Goal: Information Seeking & Learning: Learn about a topic

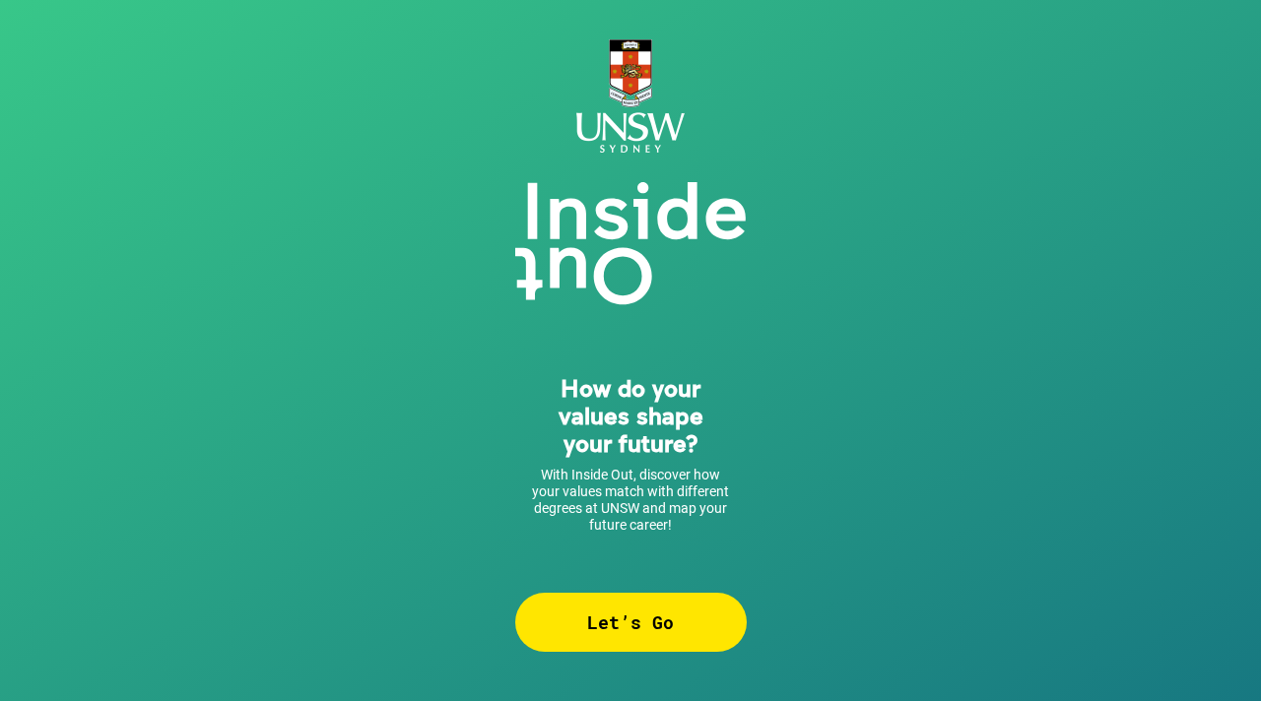
click at [650, 622] on div "Let’s Go" at bounding box center [630, 622] width 231 height 59
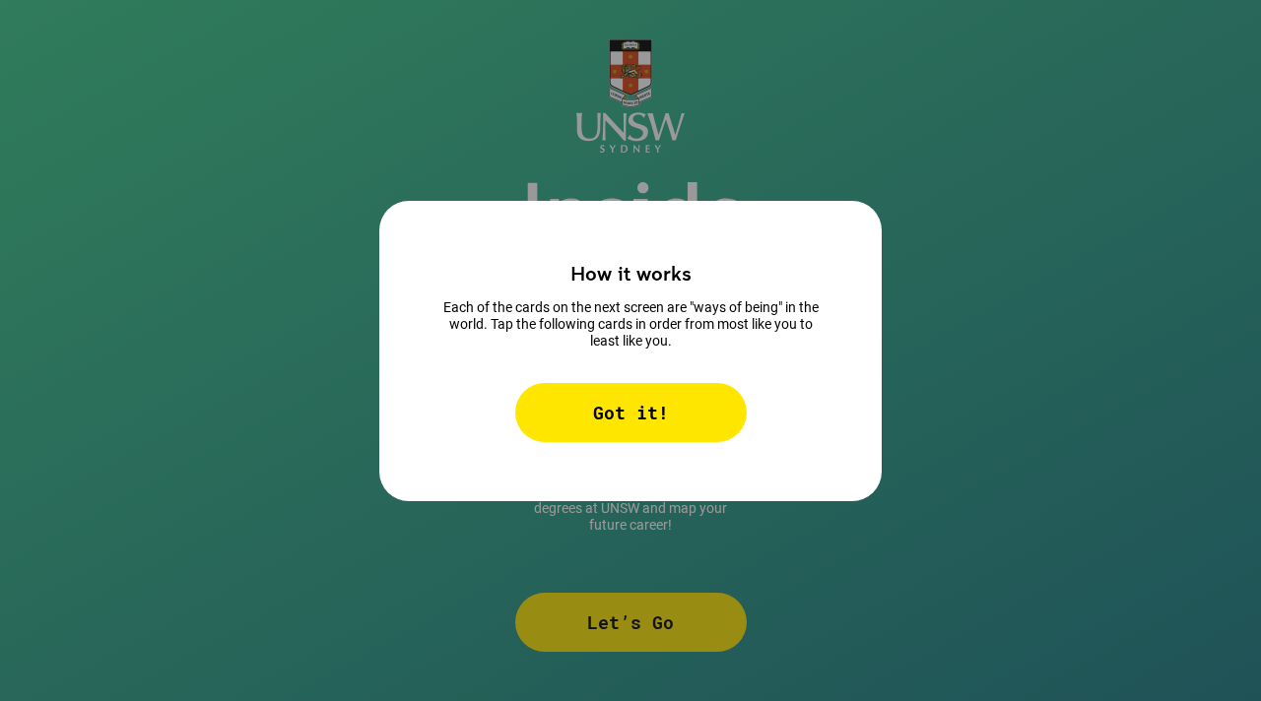
click at [632, 410] on div "Got it!" at bounding box center [630, 412] width 231 height 59
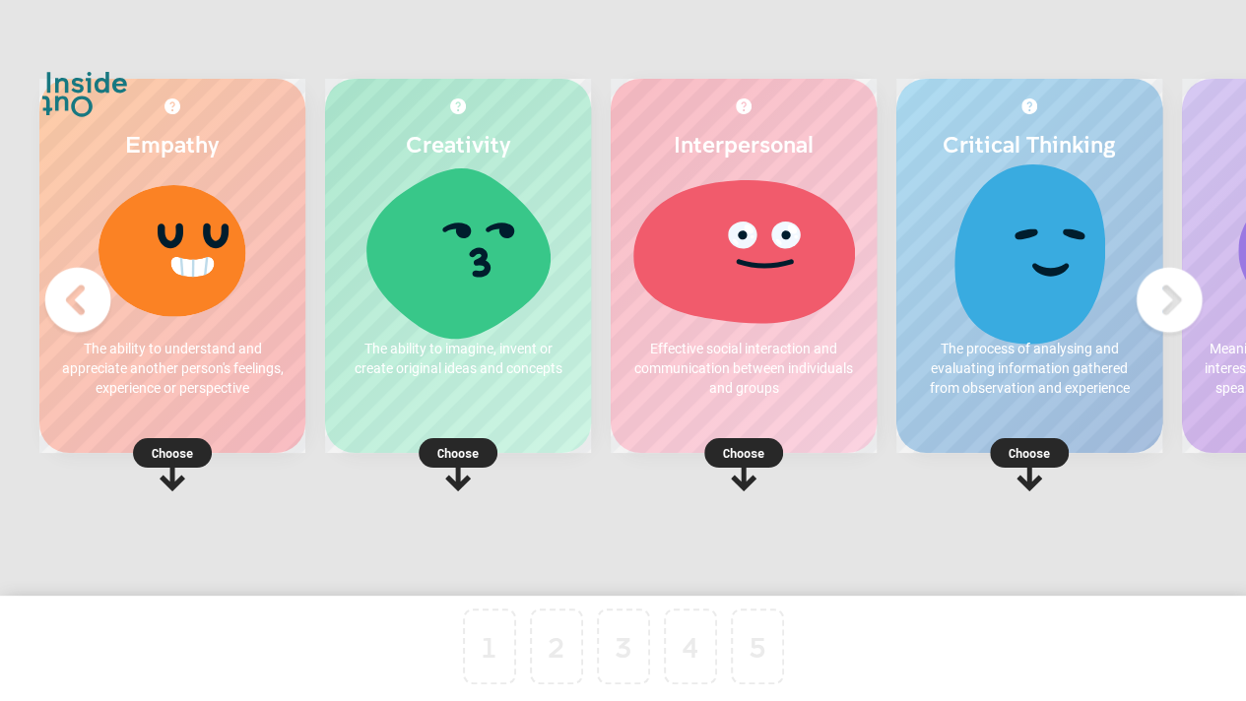
click at [766, 444] on div "Choose" at bounding box center [744, 450] width 266 height 25
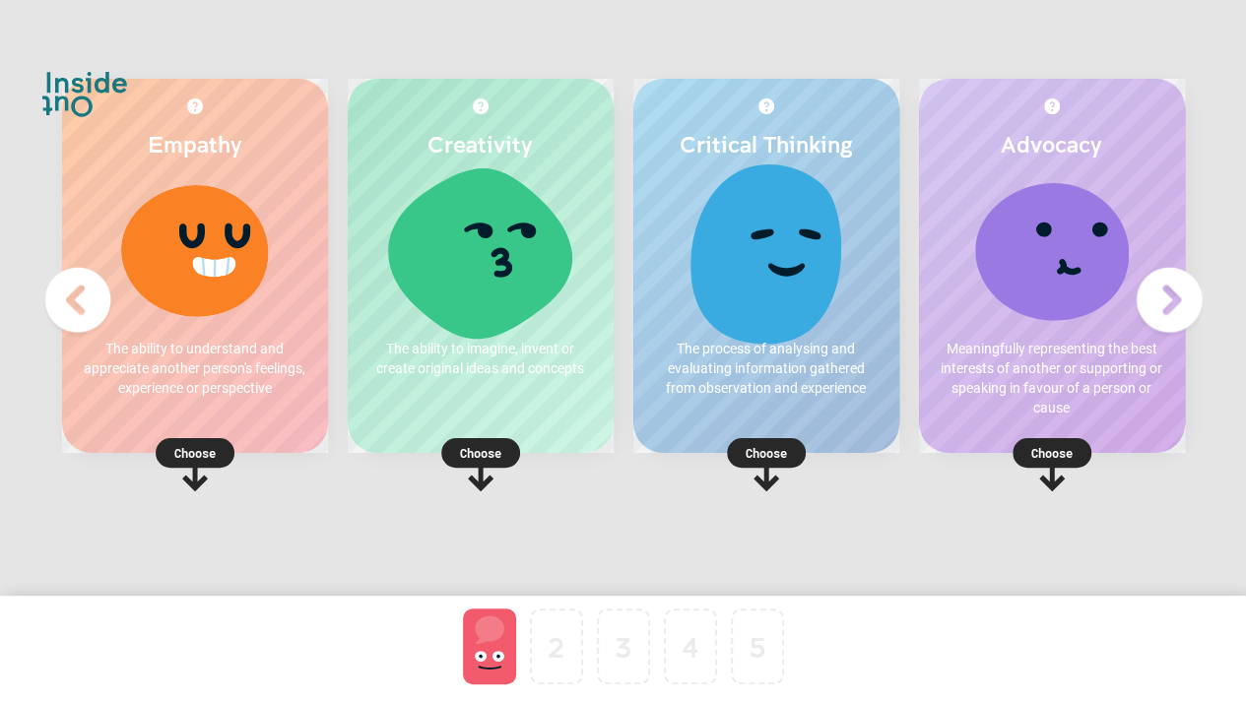
click at [775, 456] on p "Choose" at bounding box center [766, 453] width 266 height 20
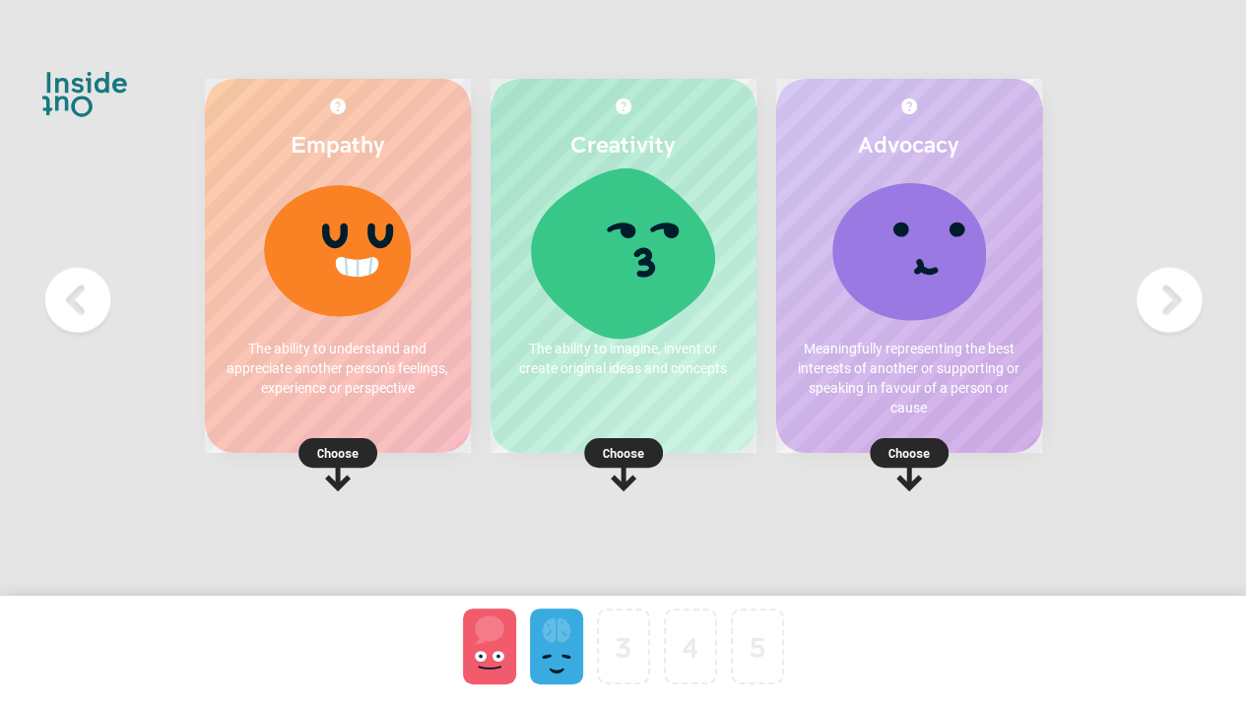
click at [343, 452] on p "Choose" at bounding box center [338, 453] width 266 height 20
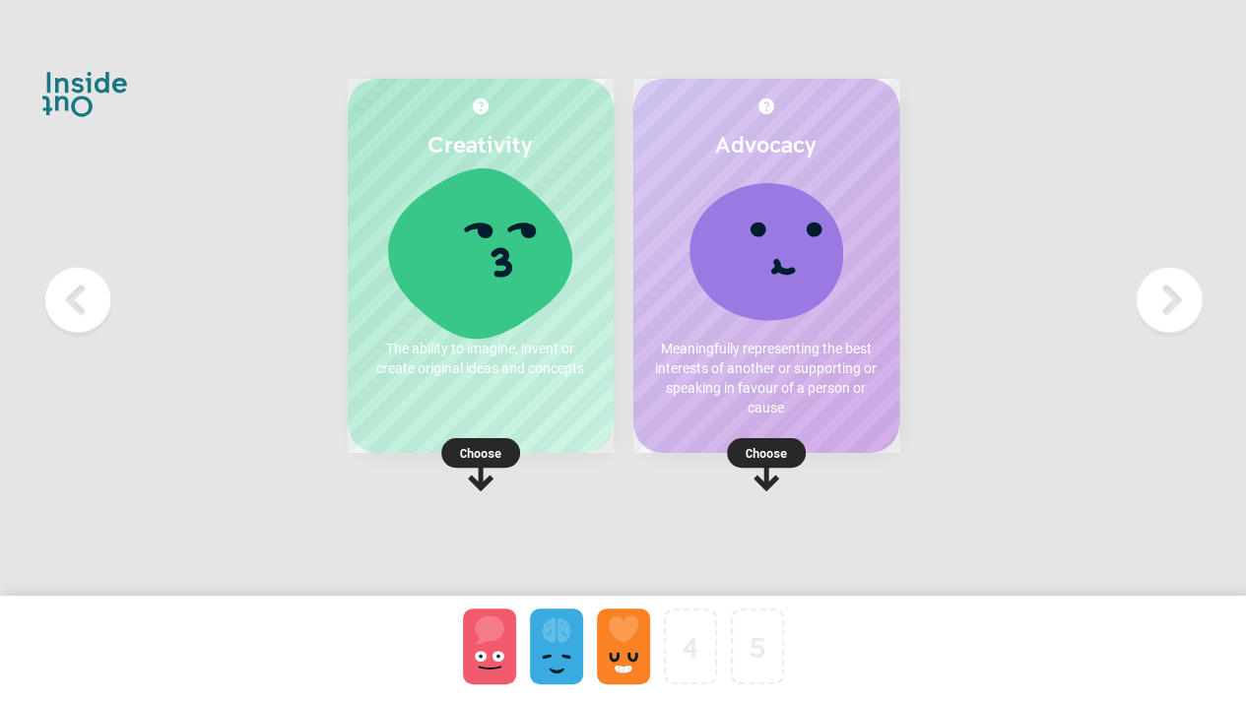
click at [484, 477] on icon at bounding box center [480, 464] width 79 height 53
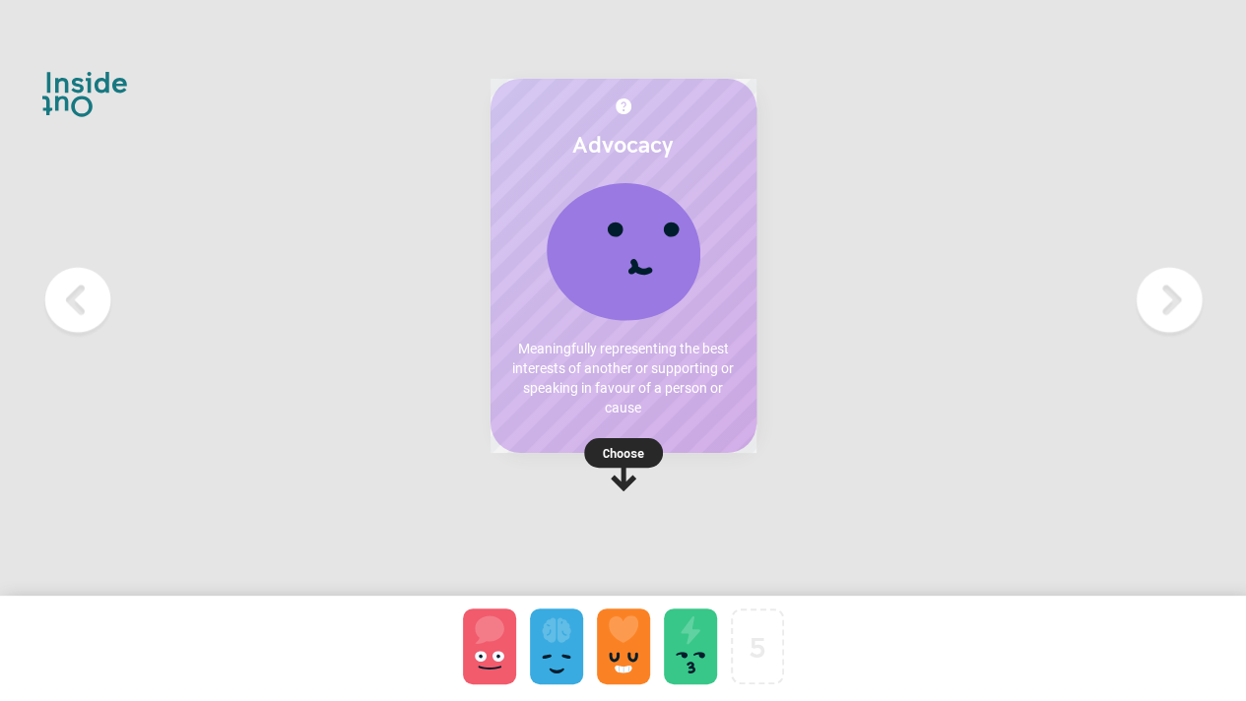
click at [637, 461] on p "Choose" at bounding box center [624, 453] width 266 height 20
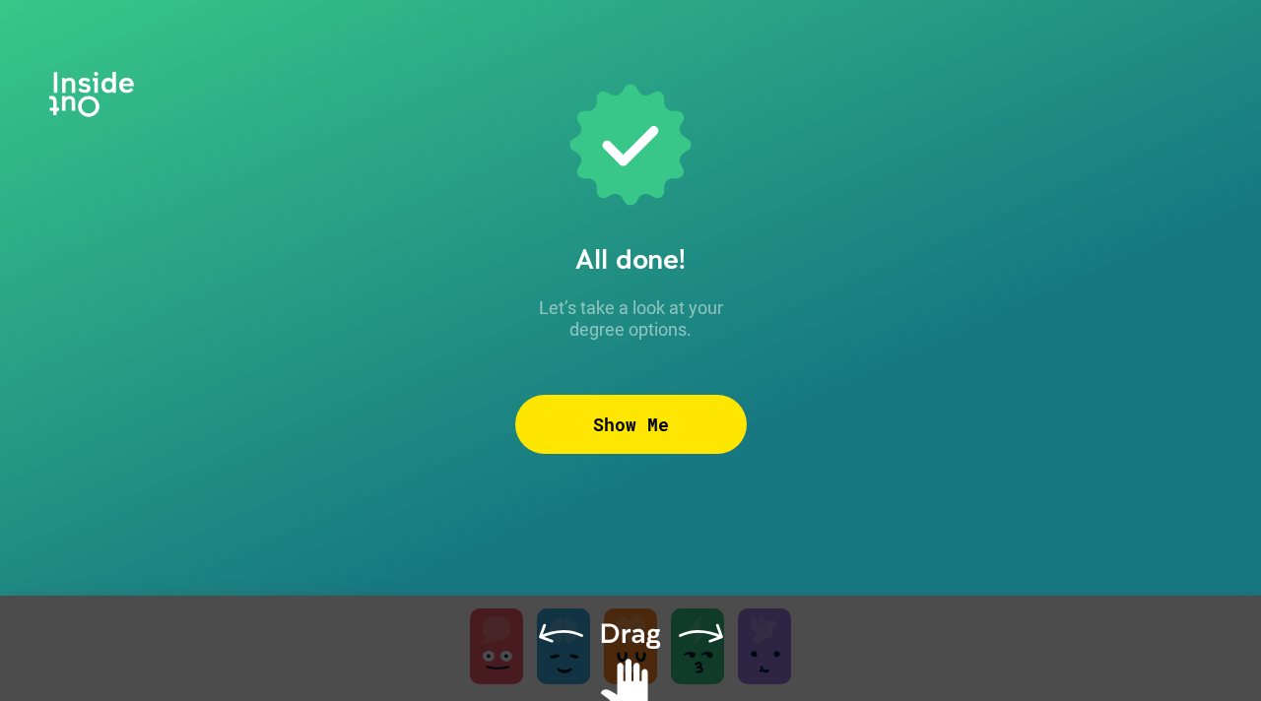
click at [672, 412] on div "Show Me" at bounding box center [630, 424] width 231 height 59
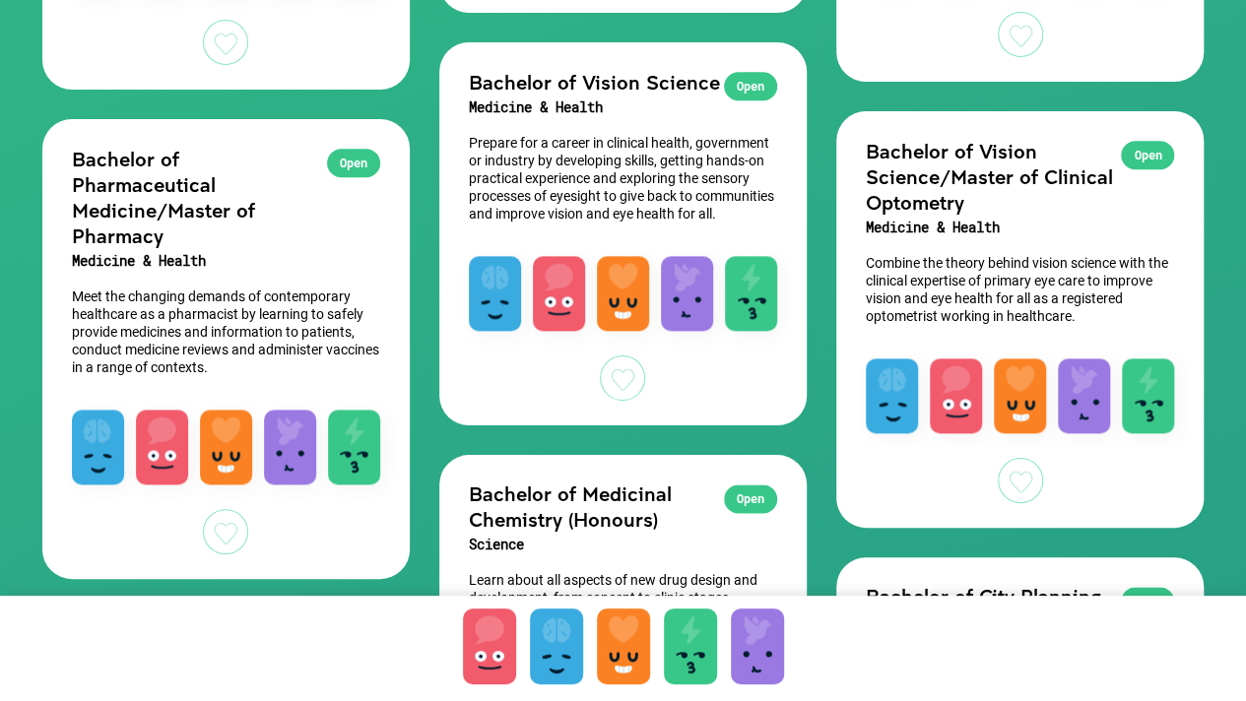
scroll to position [1034, 0]
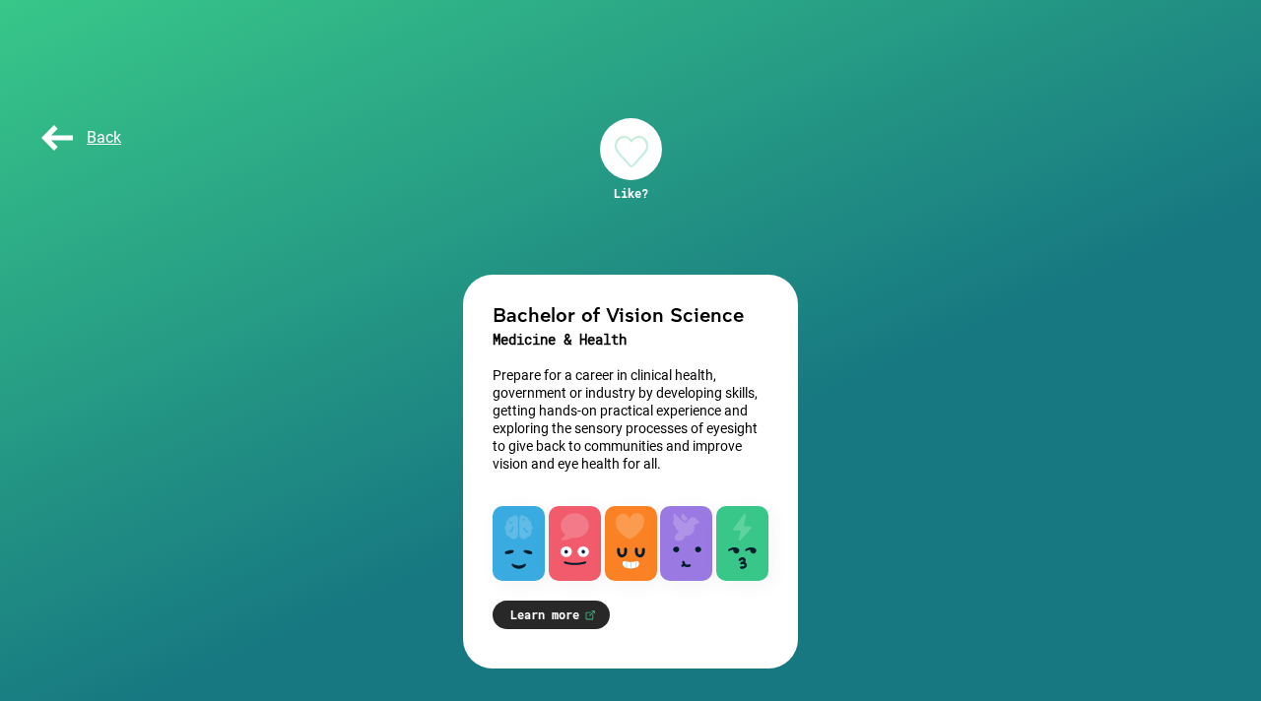
click at [556, 607] on link "Learn more" at bounding box center [551, 615] width 117 height 29
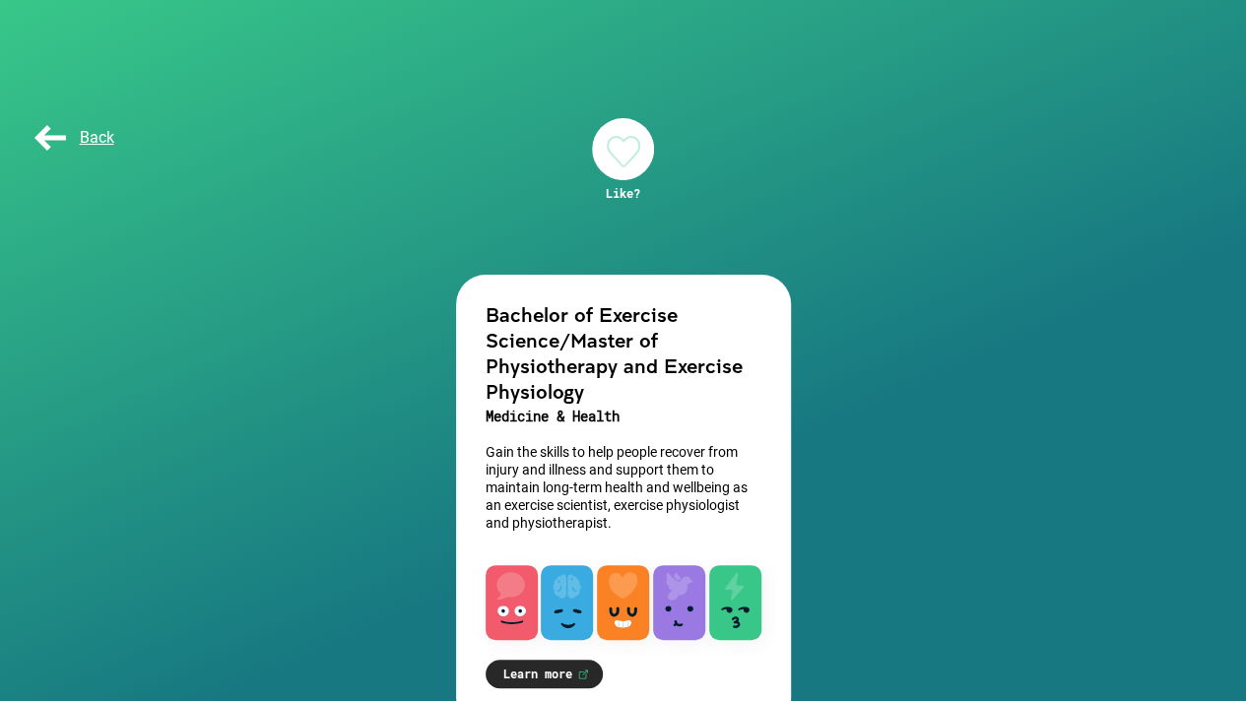
scroll to position [55, 0]
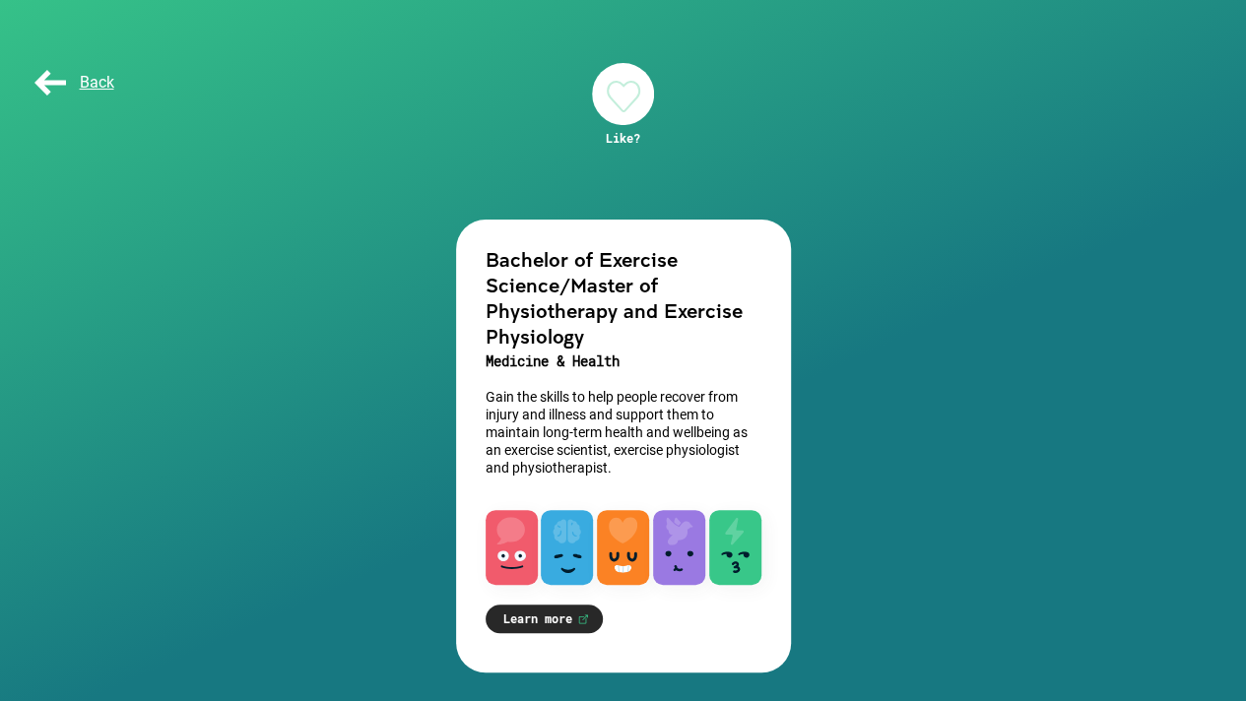
click at [538, 617] on link "Learn more" at bounding box center [544, 619] width 117 height 29
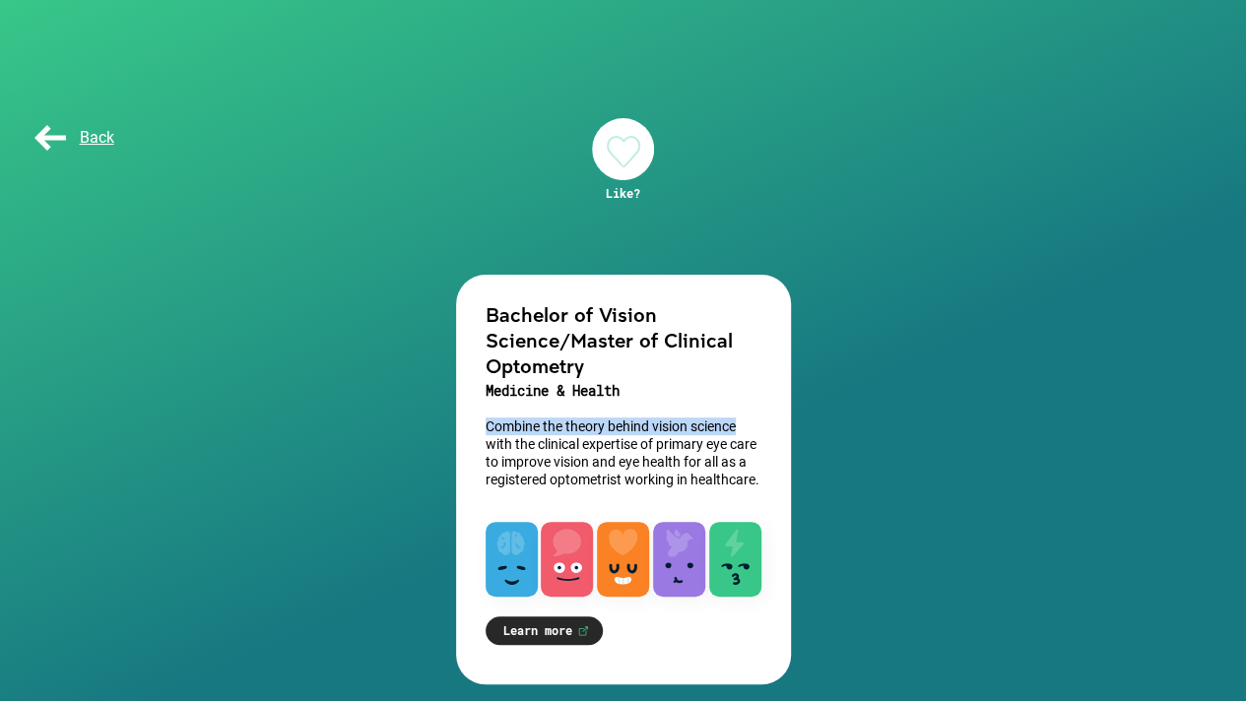
drag, startPoint x: 839, startPoint y: 380, endPoint x: 857, endPoint y: 405, distance: 30.3
click at [857, 405] on div "Back Like? Bachelor of Vision Science/Master of Clinical Optometry Medicine & H…" at bounding box center [623, 357] width 1246 height 714
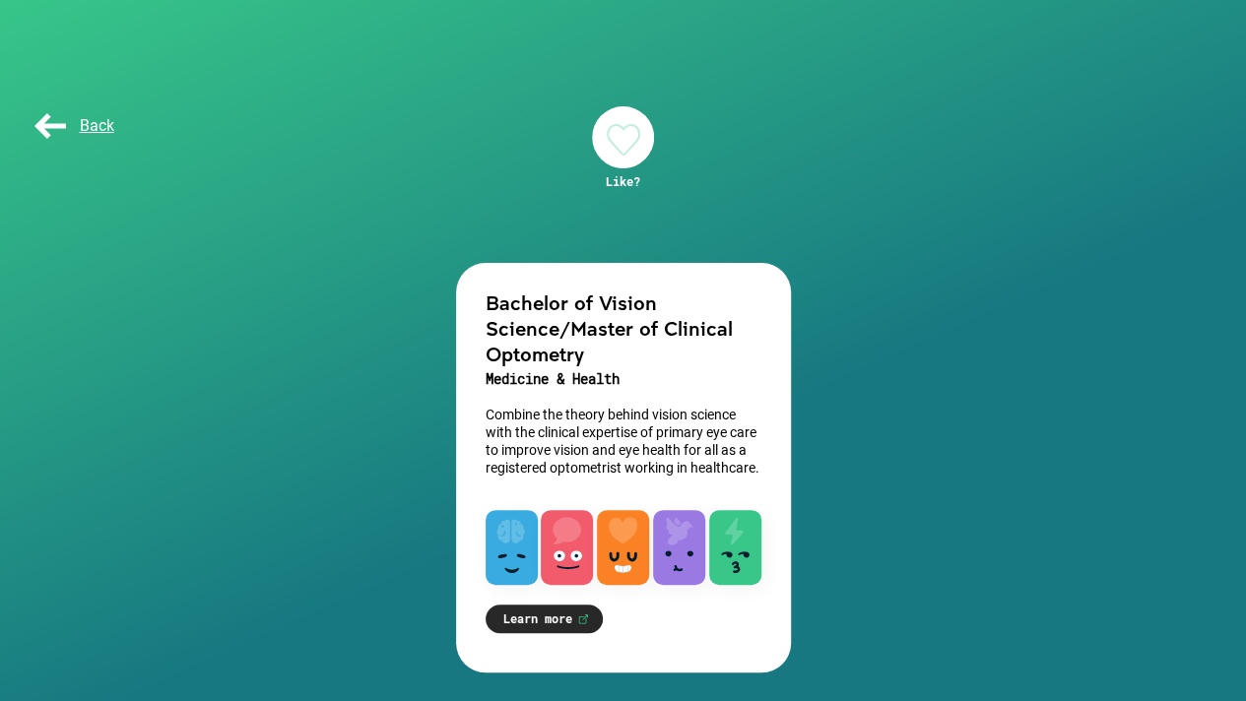
click at [577, 613] on link "Learn more" at bounding box center [544, 619] width 117 height 29
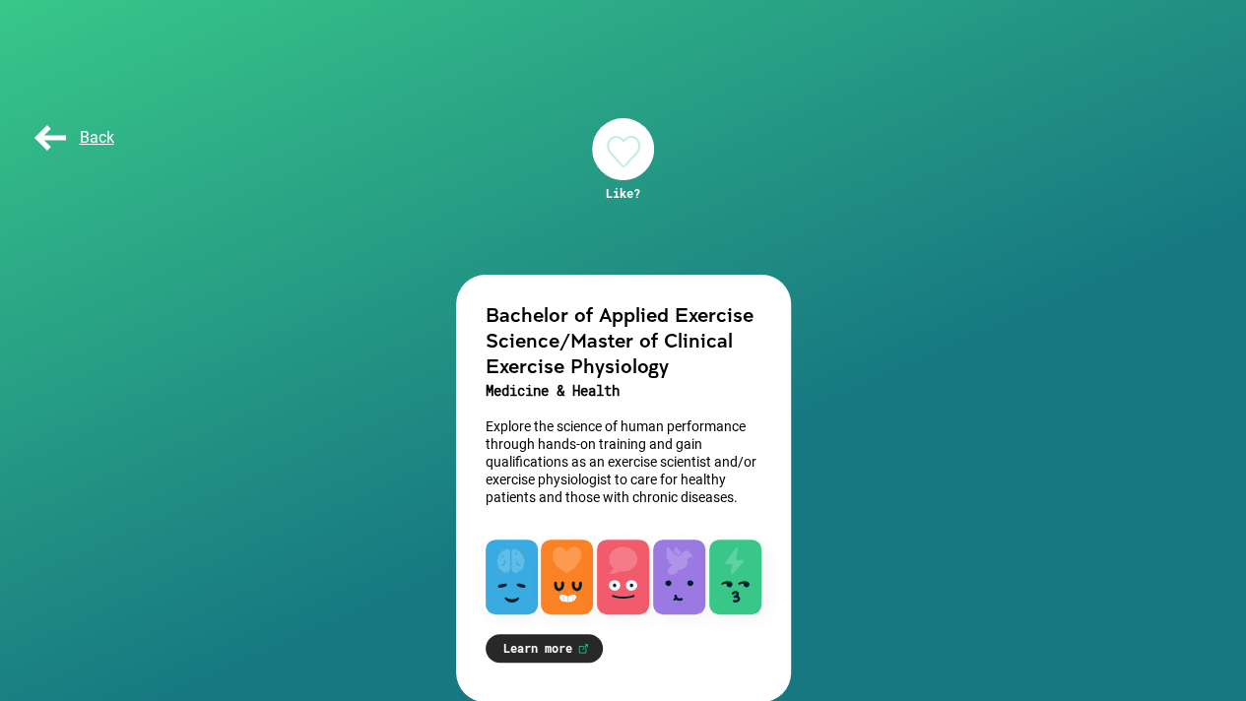
scroll to position [30, 0]
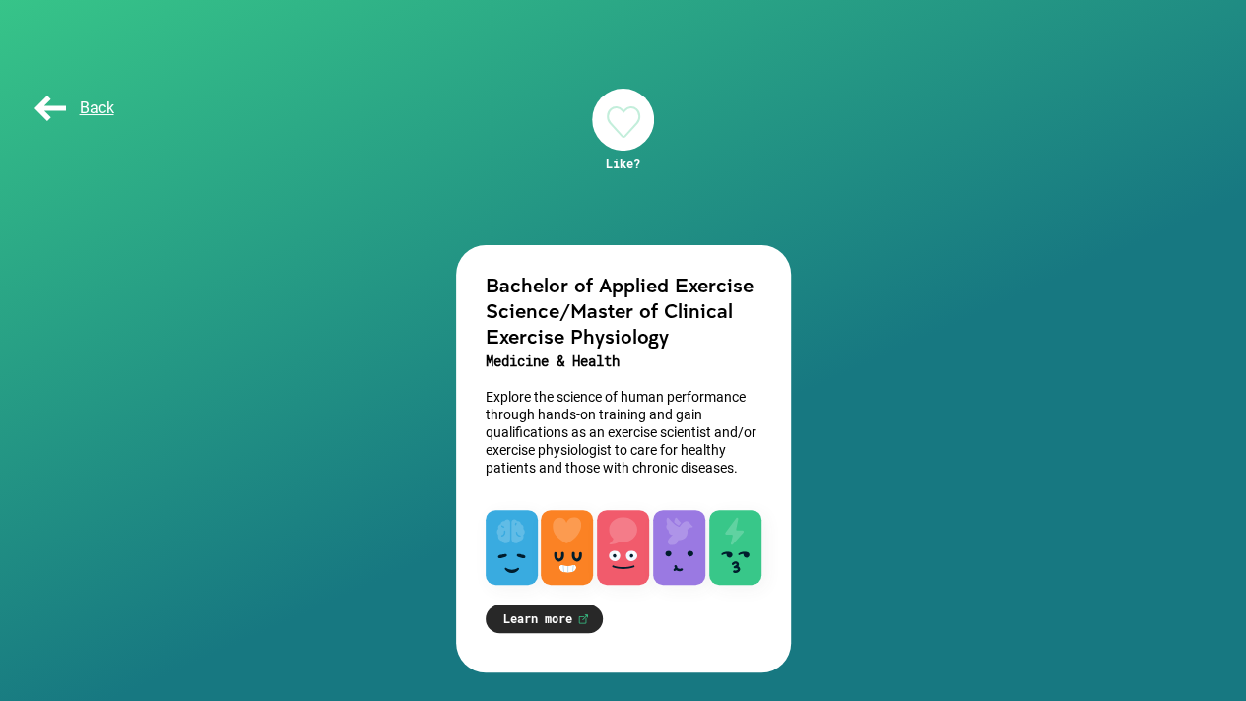
click at [573, 622] on link "Learn more" at bounding box center [544, 619] width 117 height 29
